Goal: Check status: Check status

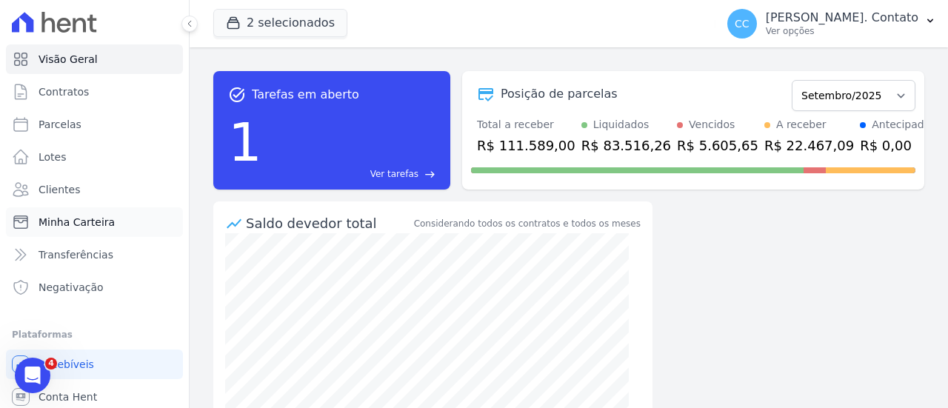
click at [76, 221] on span "Minha Carteira" at bounding box center [76, 222] width 76 height 15
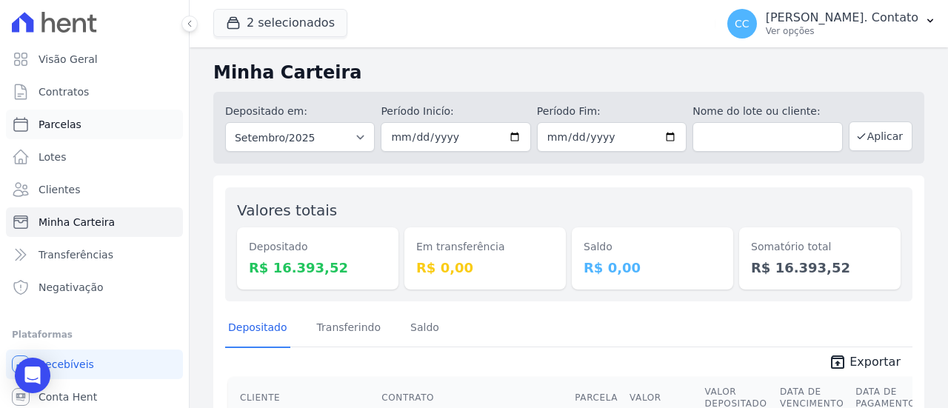
click at [75, 124] on span "Parcelas" at bounding box center [59, 124] width 43 height 15
select select
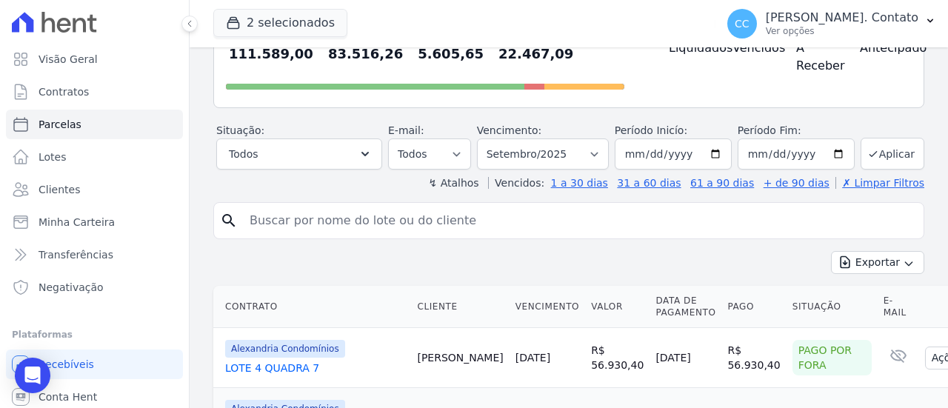
scroll to position [148, 0]
click at [335, 152] on button "Todos" at bounding box center [299, 153] width 166 height 31
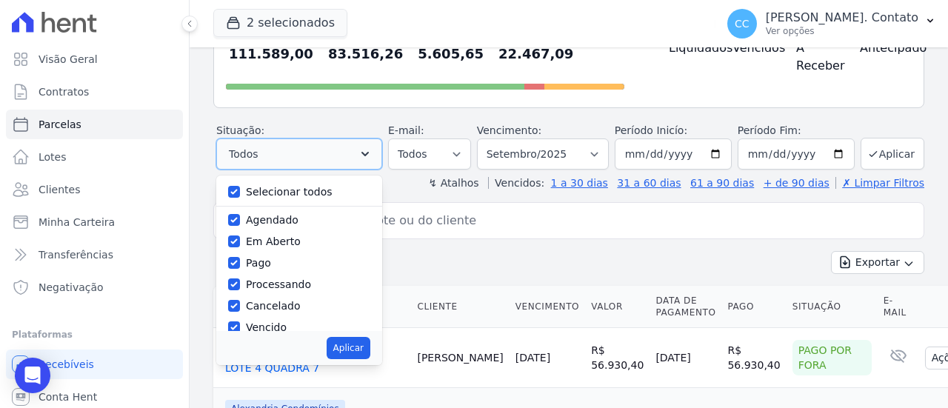
click at [335, 152] on button "Todos" at bounding box center [299, 153] width 166 height 31
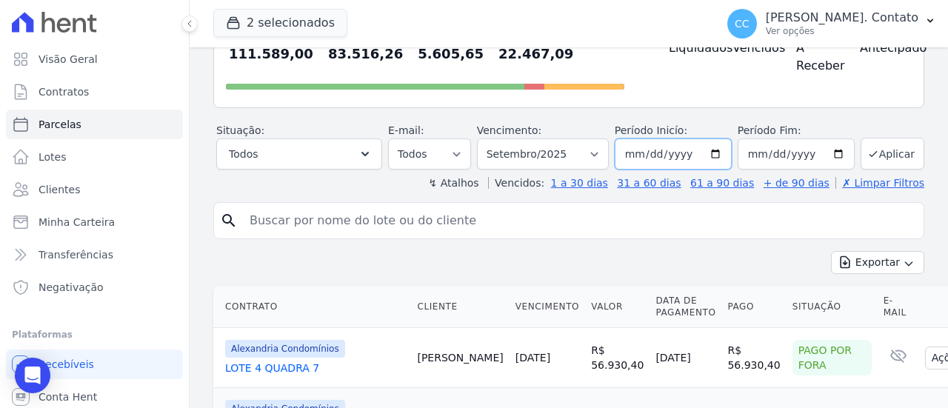
click at [625, 155] on input "2025-09-01" at bounding box center [672, 153] width 117 height 31
type input "2025-09-19"
click at [632, 153] on input "2025-01-19" at bounding box center [672, 153] width 117 height 31
type input "2025-01-15"
type input "[DATE]"
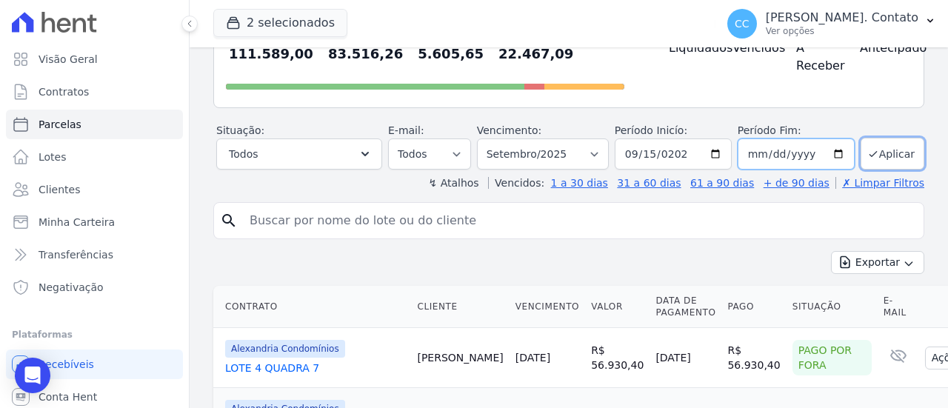
type input "[DATE]"
click at [874, 152] on button "Aplicar" at bounding box center [892, 154] width 64 height 32
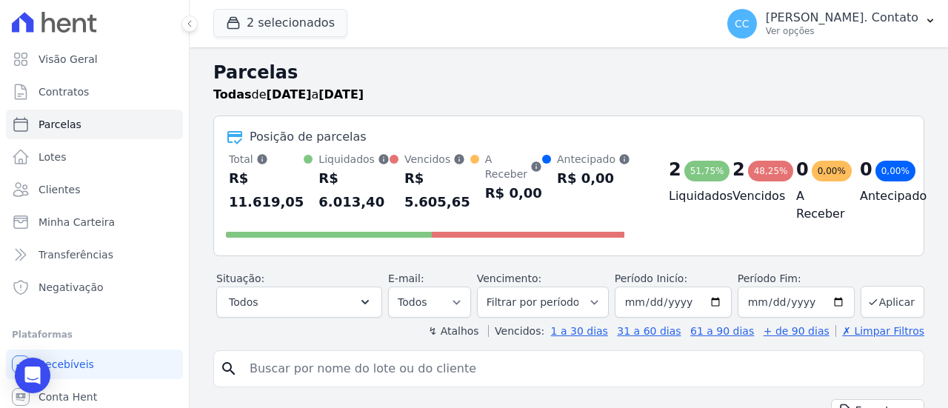
select select
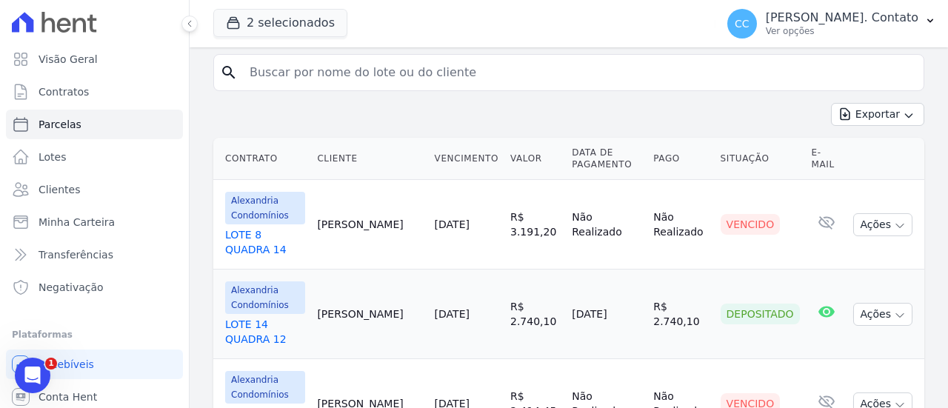
scroll to position [370, 0]
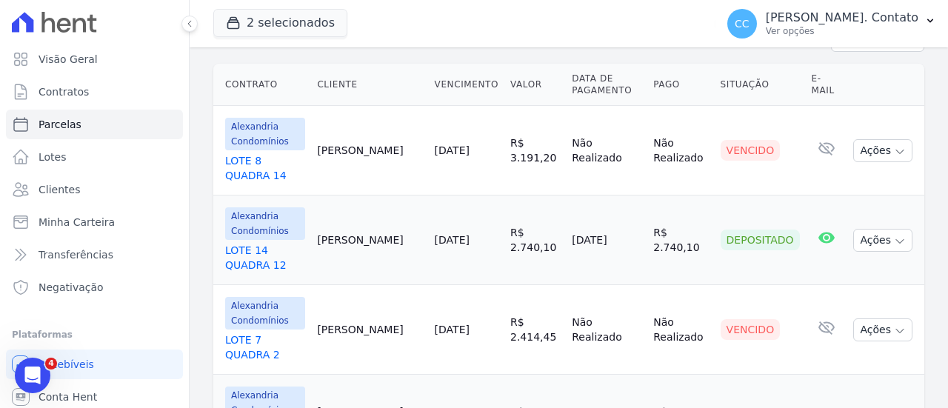
click at [283, 243] on link "LOTE 14 QUADRA 12" at bounding box center [265, 258] width 80 height 30
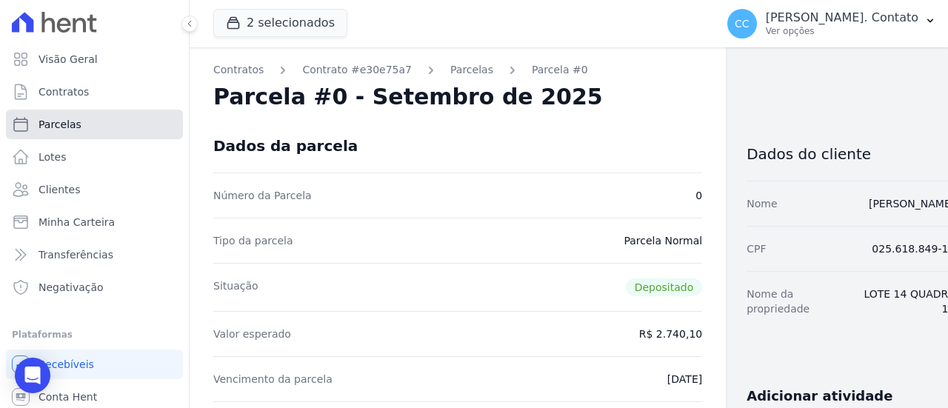
click at [82, 124] on link "Parcelas" at bounding box center [94, 125] width 177 height 30
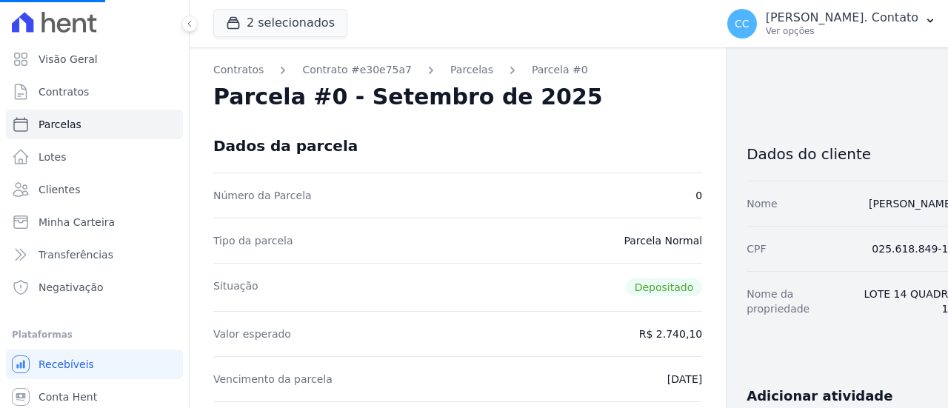
select select
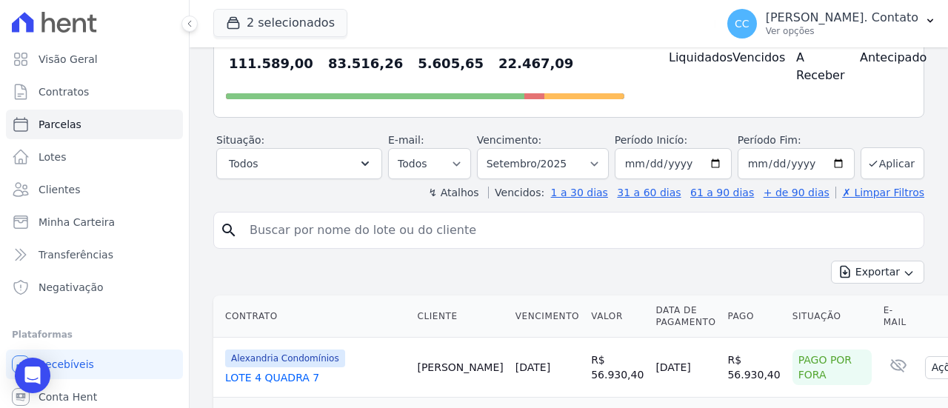
scroll to position [148, 0]
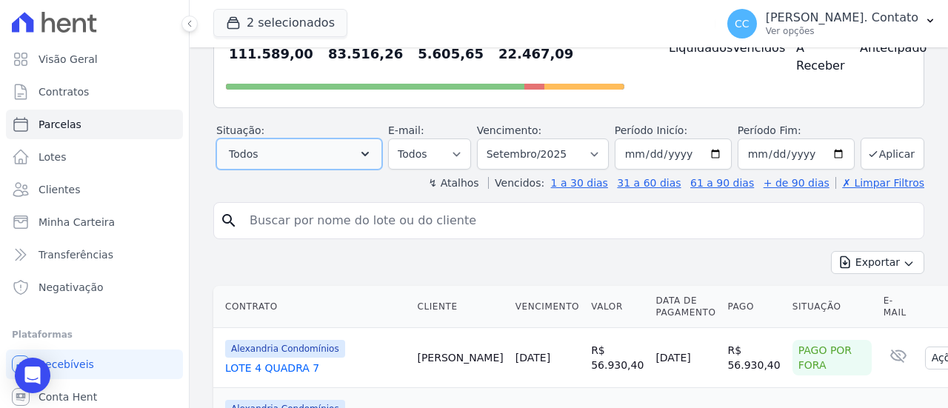
click at [308, 150] on button "Todos" at bounding box center [299, 153] width 166 height 31
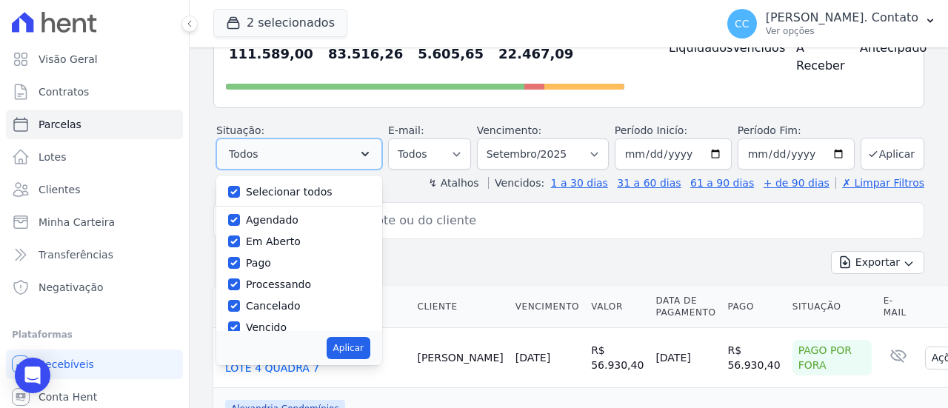
click at [308, 150] on button "Todos" at bounding box center [299, 153] width 166 height 31
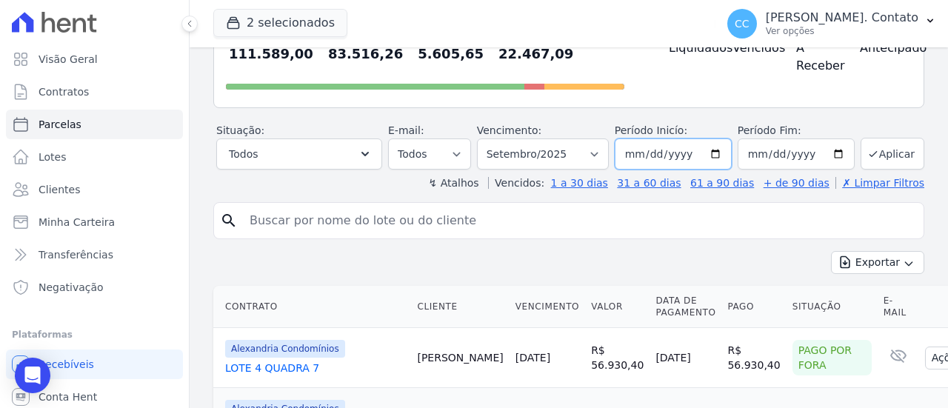
click at [632, 155] on input "[DATE]" at bounding box center [672, 153] width 117 height 31
type input "[DATE]"
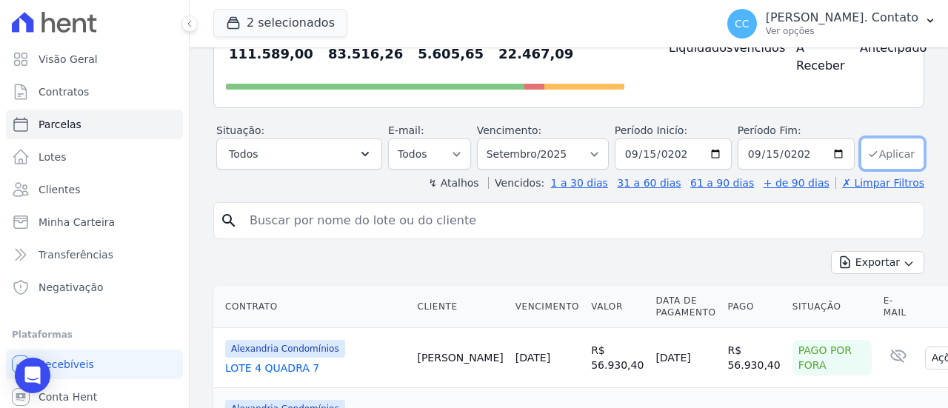
click at [872, 155] on button "Aplicar" at bounding box center [892, 154] width 64 height 32
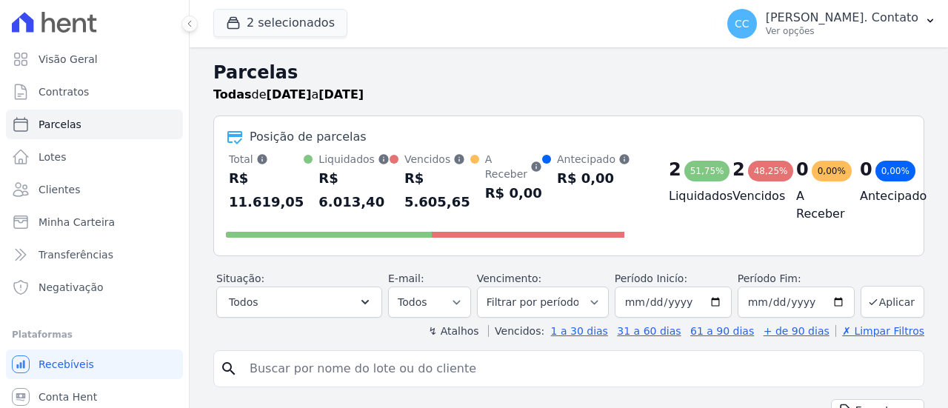
select select
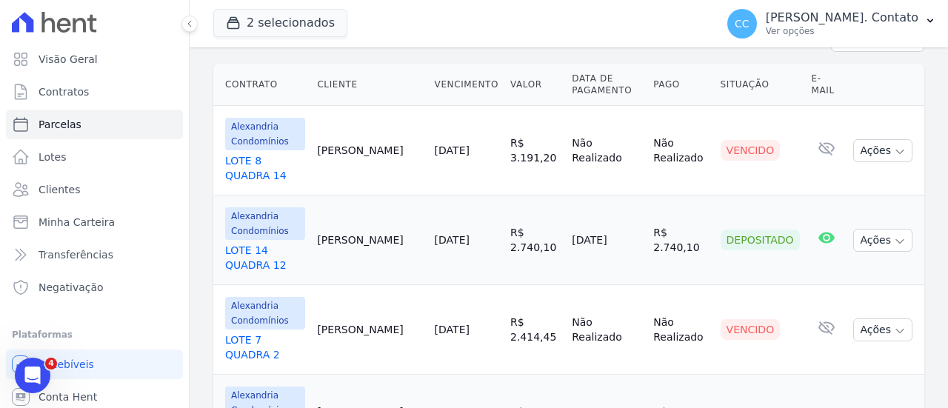
scroll to position [409, 0]
